Goal: Information Seeking & Learning: Learn about a topic

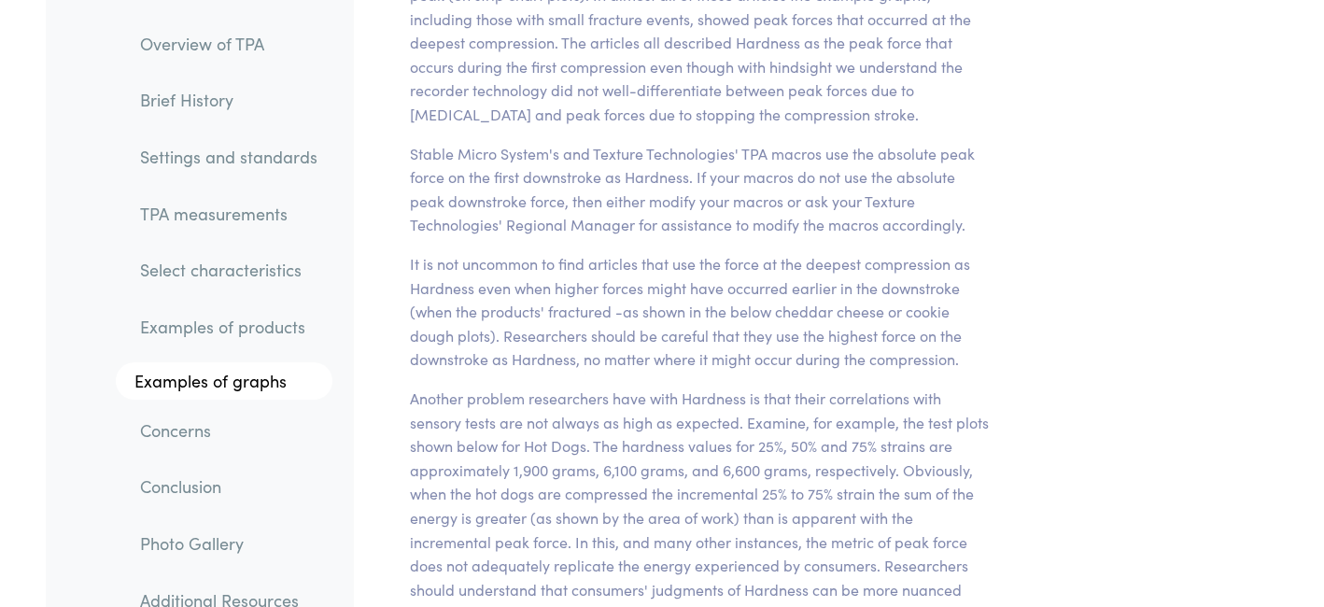
click at [165, 429] on link "Concerns" at bounding box center [228, 430] width 207 height 43
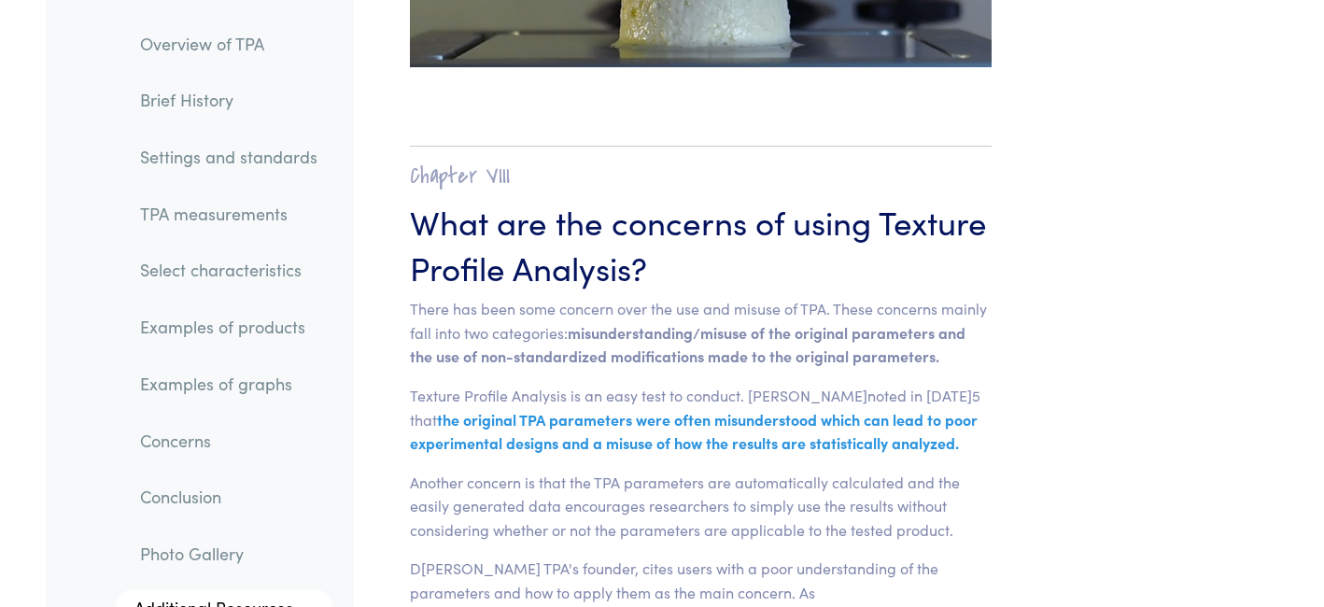
scroll to position [27524, 0]
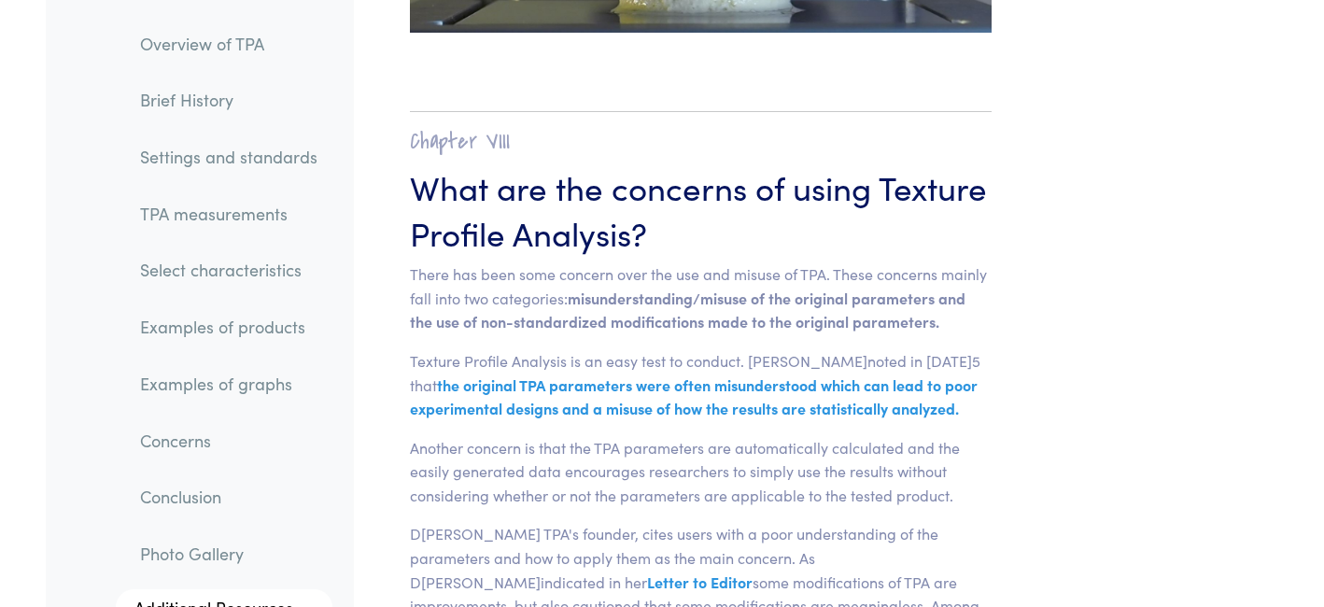
click at [614, 288] on span "misunderstanding/misuse of the original parameters and the use of non-standardi…" at bounding box center [688, 310] width 556 height 45
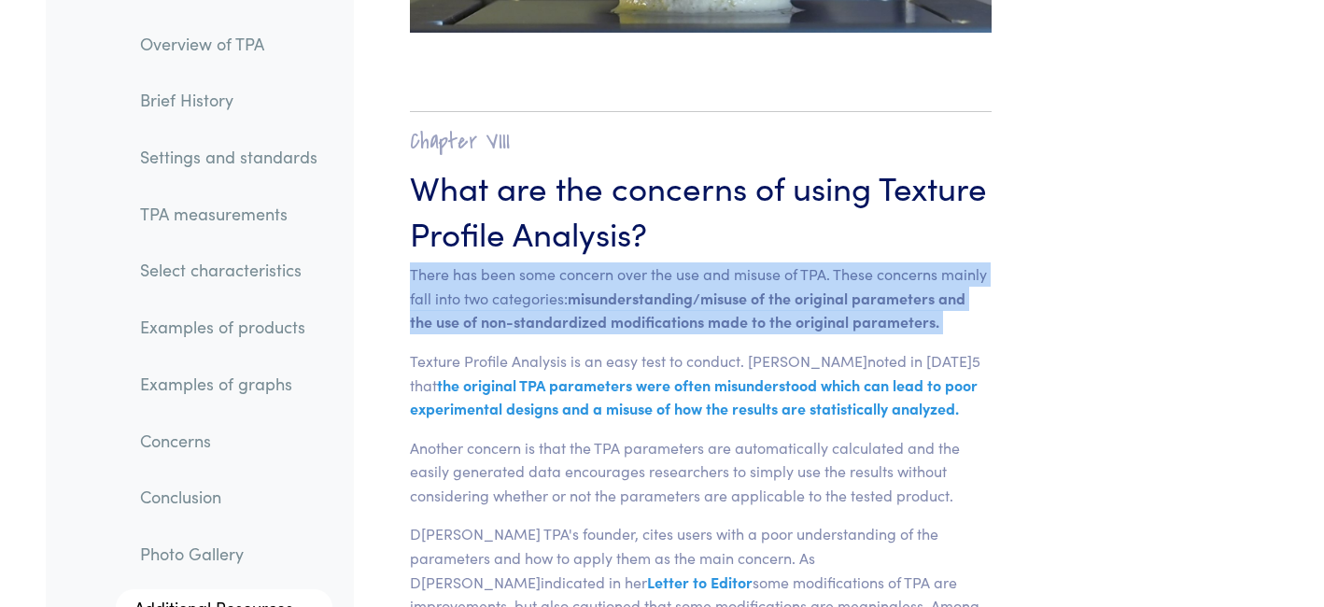
click at [578, 349] on p "Texture Profile Analysis is an easy test to conduct. [PERSON_NAME]noted in [DAT…" at bounding box center [701, 385] width 582 height 72
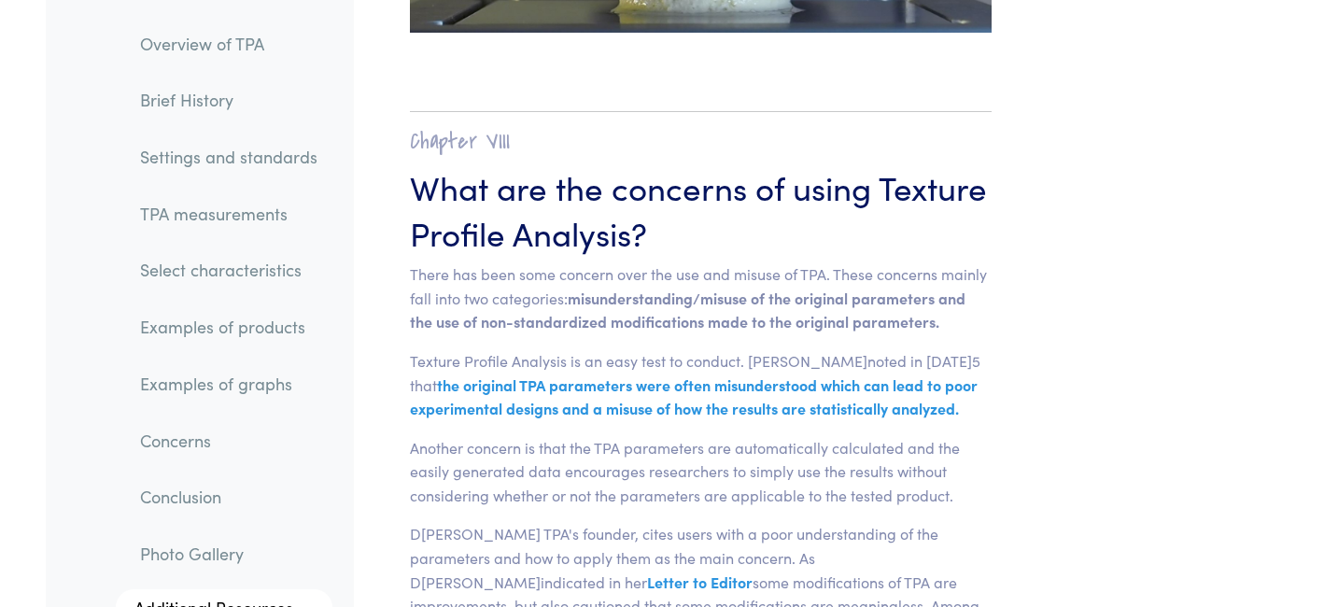
click at [578, 349] on p "Texture Profile Analysis is an easy test to conduct. [PERSON_NAME]noted in [DAT…" at bounding box center [701, 385] width 582 height 72
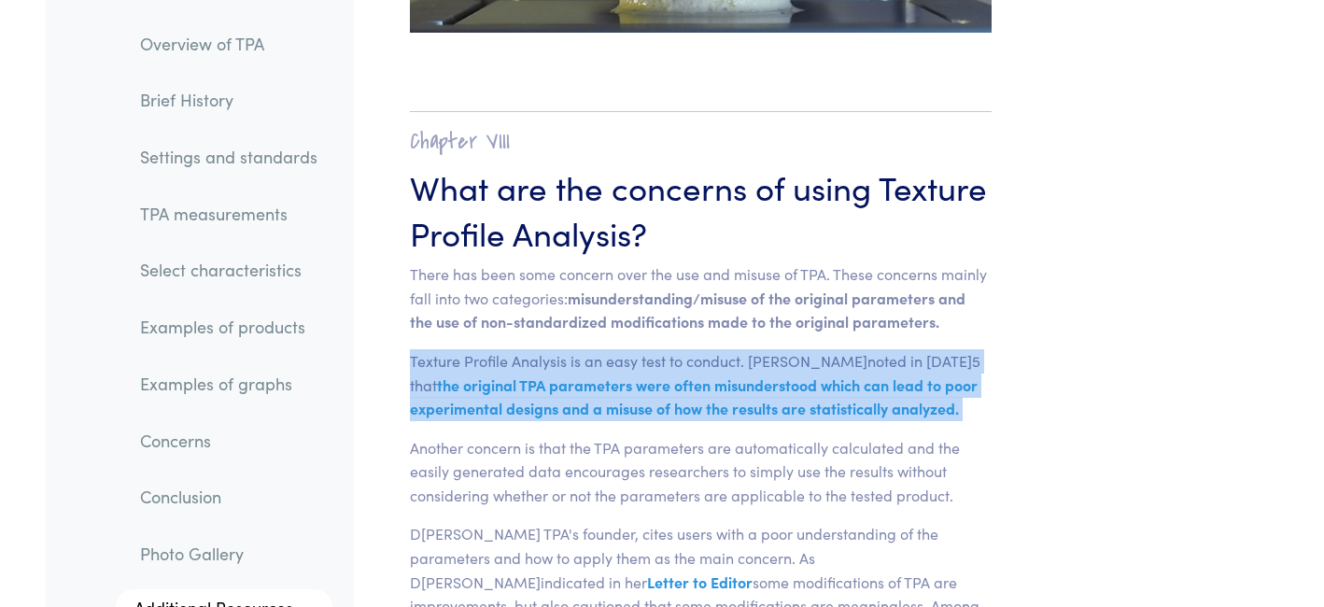
click at [592, 436] on p "Another concern is that the TPA parameters are automatically calculated and the…" at bounding box center [701, 472] width 582 height 72
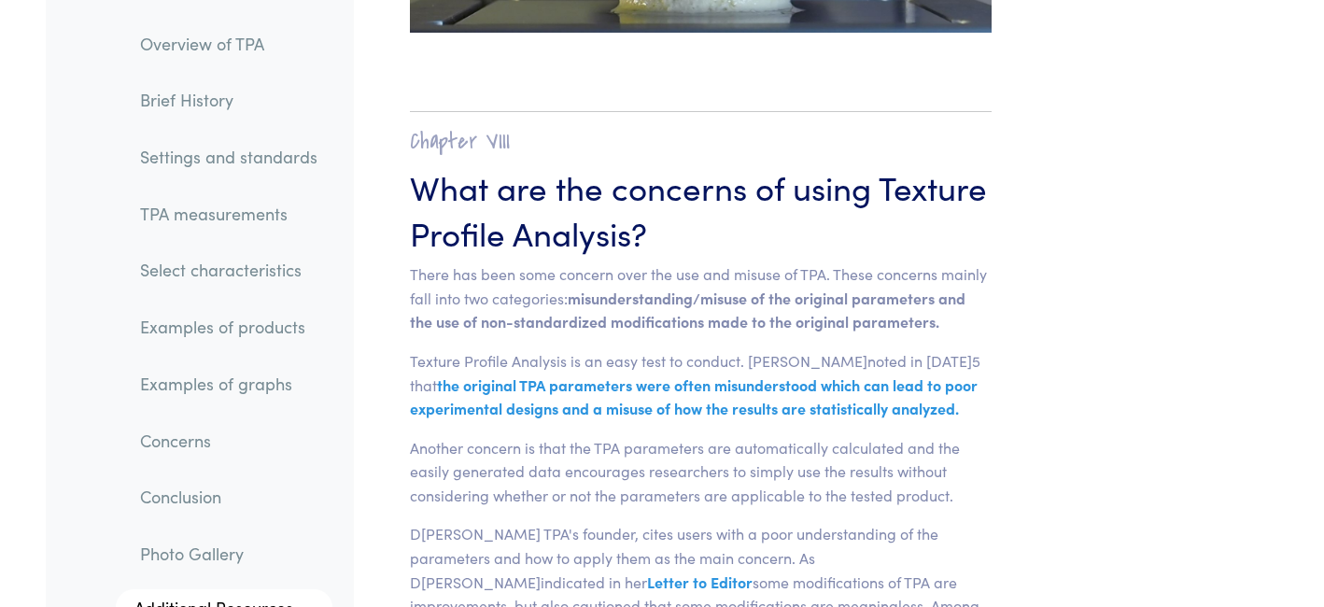
click at [592, 436] on p "Another concern is that the TPA parameters are automatically calculated and the…" at bounding box center [701, 472] width 582 height 72
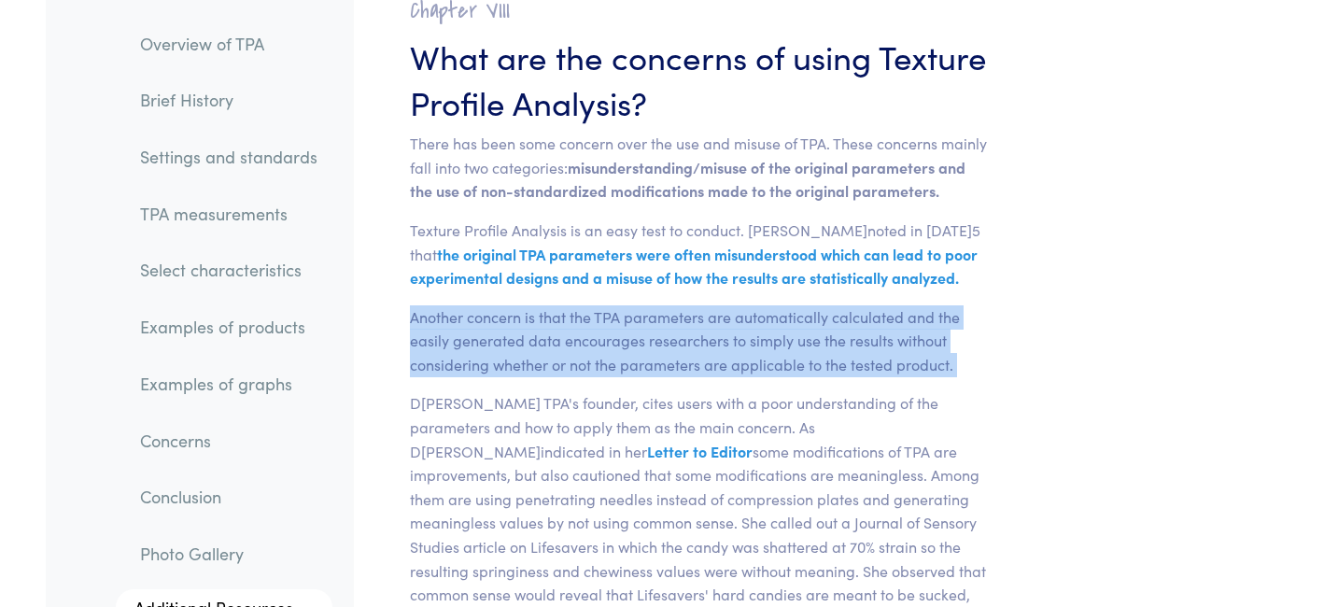
scroll to position [27656, 0]
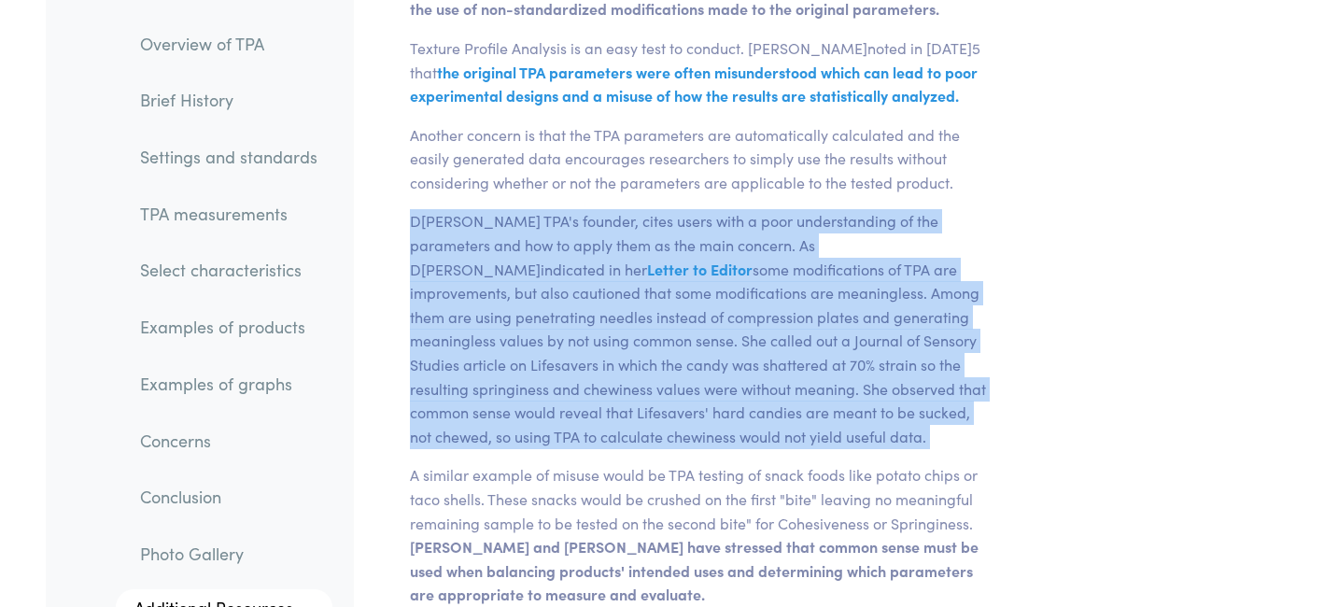
scroll to position [27838, 0]
click at [609, 462] on p "A similar example of misuse would be TPA testing of snack foods like potato chi…" at bounding box center [701, 534] width 582 height 144
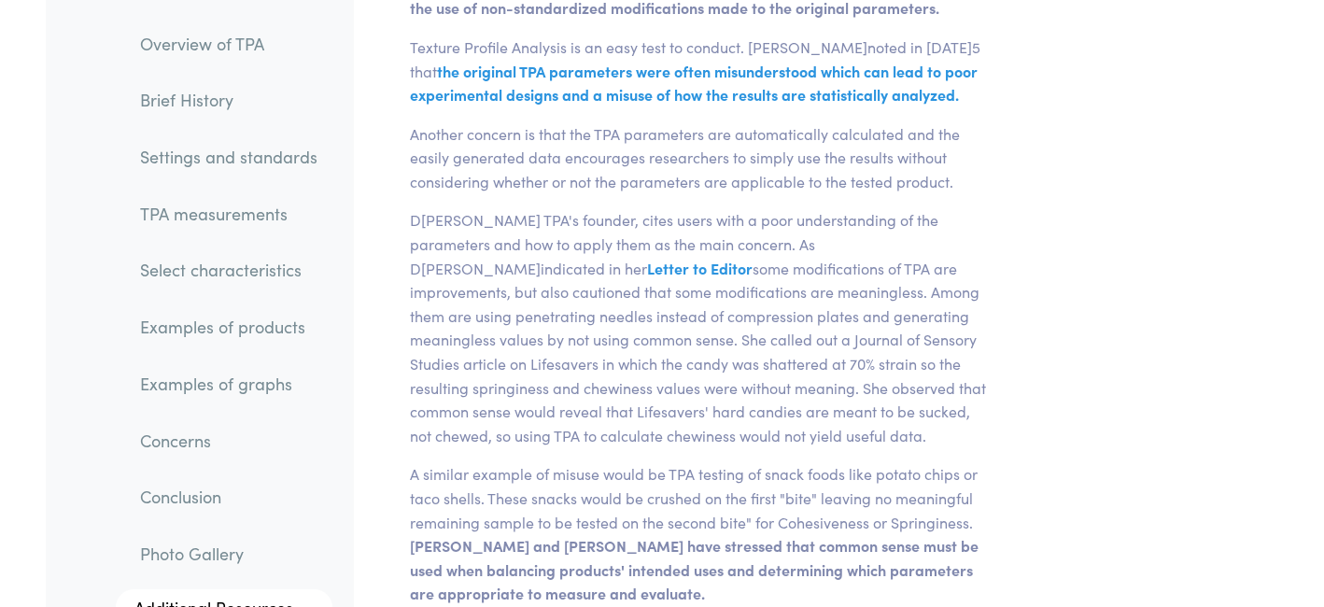
click at [609, 462] on p "A similar example of misuse would be TPA testing of snack foods like potato chi…" at bounding box center [701, 534] width 582 height 144
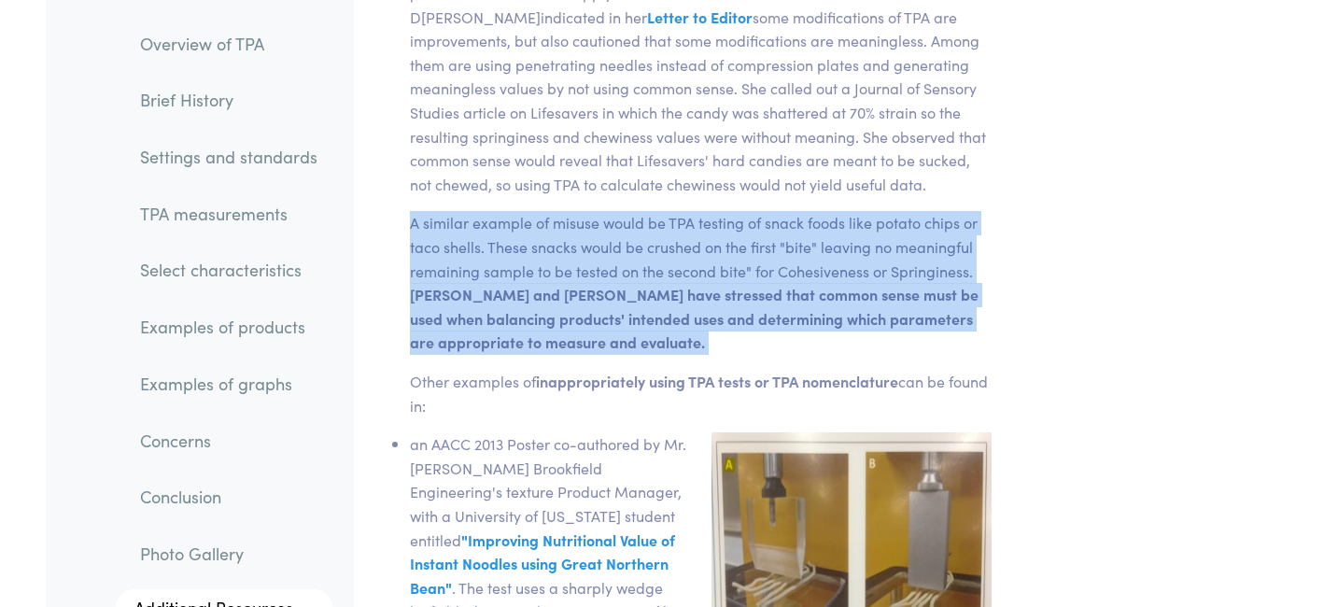
scroll to position [28090, 0]
